Goal: Obtain resource: Download file/media

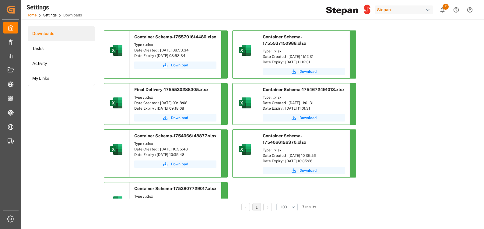
click at [35, 16] on link "Home" at bounding box center [31, 15] width 10 height 4
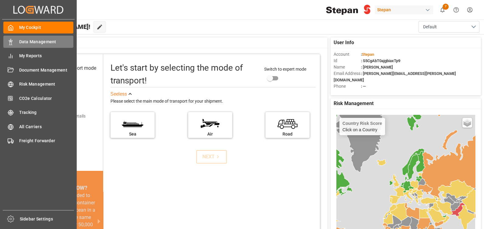
click at [46, 44] on span "Data Management" at bounding box center [46, 42] width 54 height 6
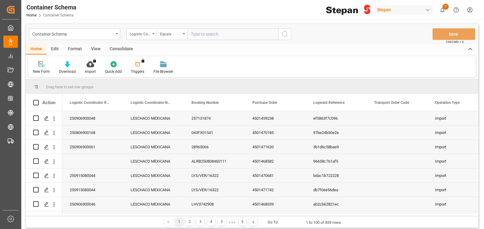
click at [204, 30] on input "text" at bounding box center [232, 34] width 91 height 12
type input "250806900928"
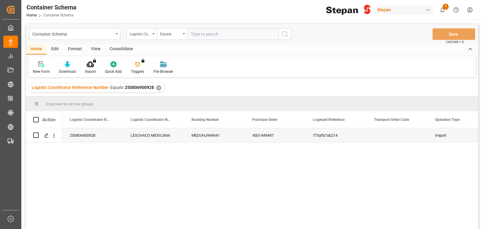
click at [73, 69] on div "Download" at bounding box center [67, 71] width 17 height 5
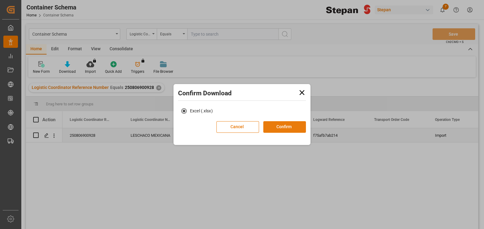
click at [286, 122] on button "Confirm" at bounding box center [284, 127] width 43 height 12
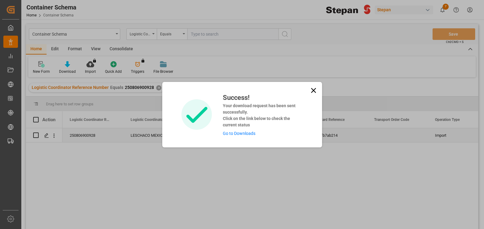
click at [238, 134] on link "Go to Downloads" at bounding box center [239, 133] width 33 height 5
